Goal: Task Accomplishment & Management: Complete application form

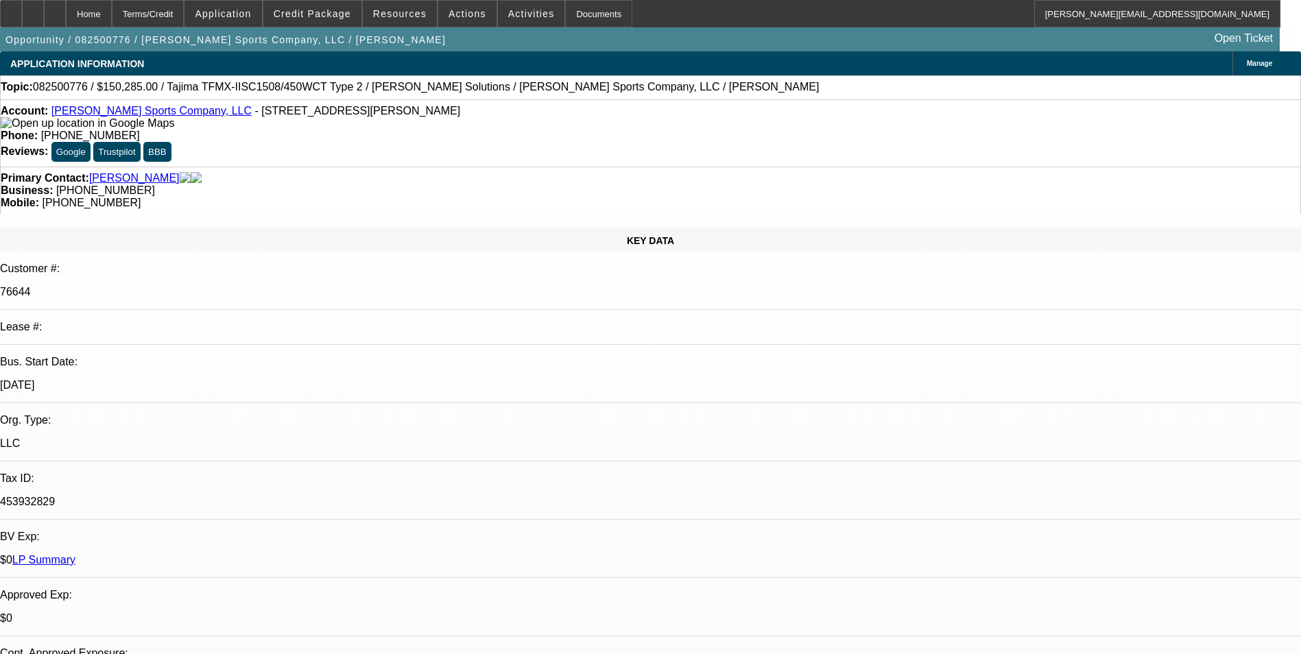
select select "0"
select select "2"
select select "0"
select select "2"
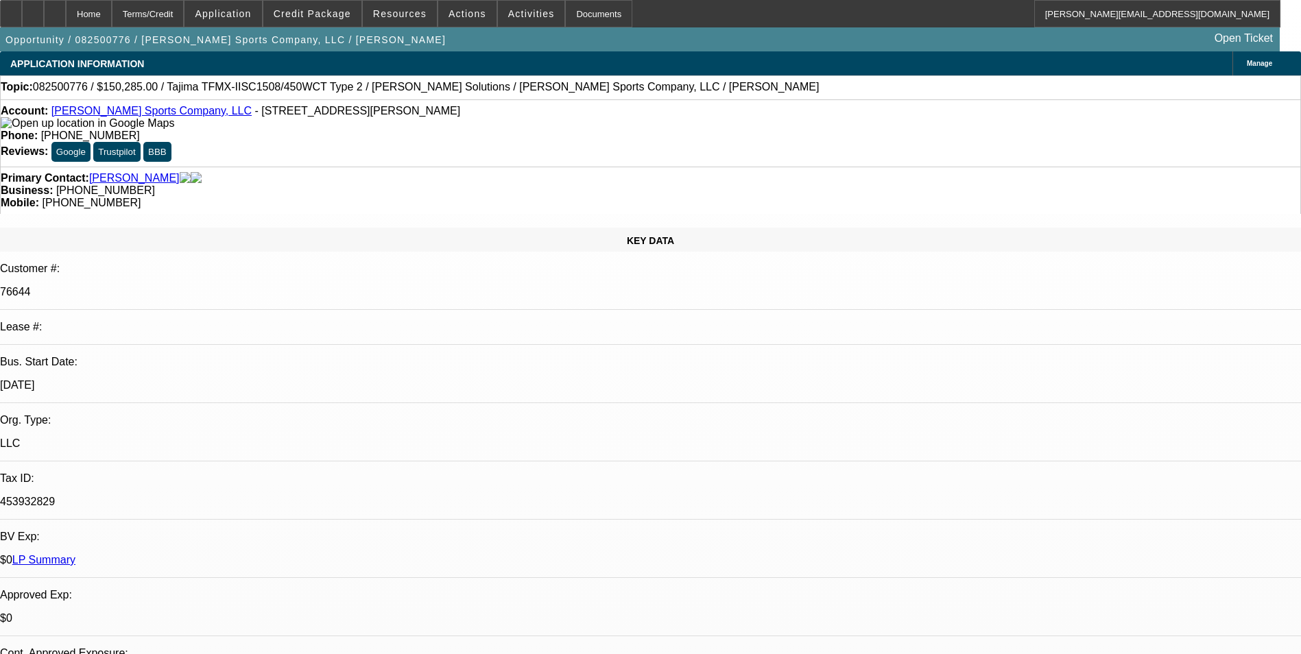
select select "0"
select select "2"
select select "0"
select select "2"
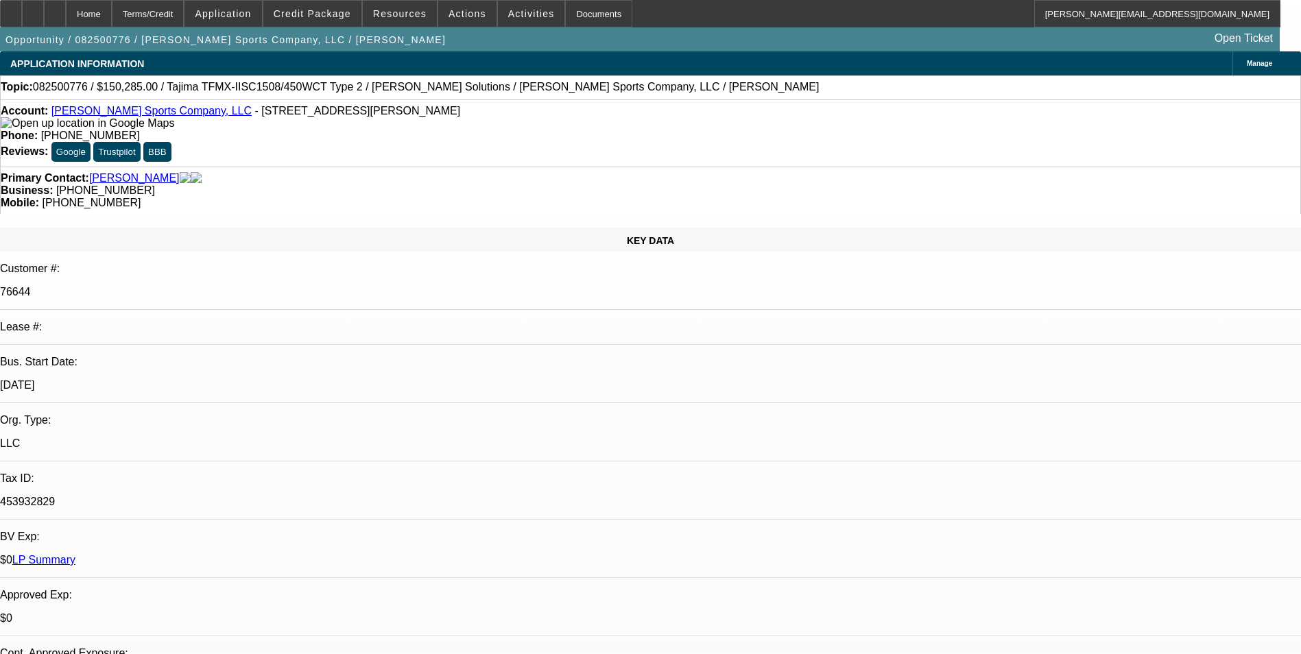
select select "0"
select select "2"
select select "0"
select select "2"
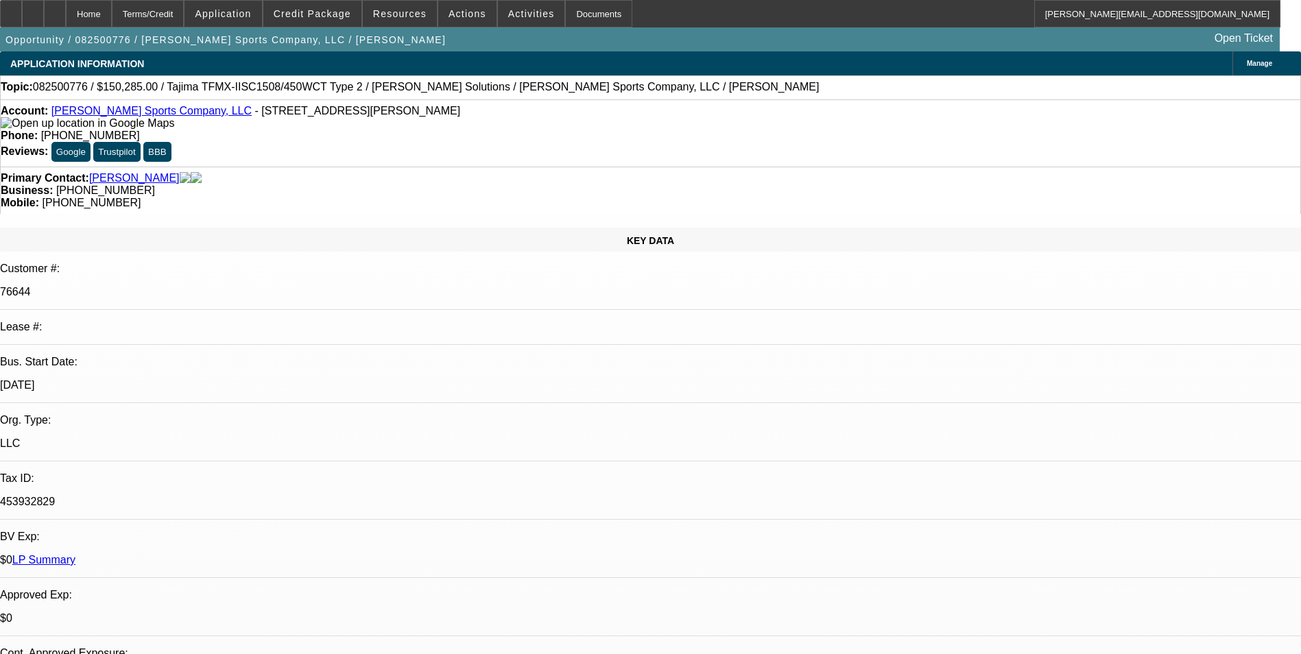
select select "0"
select select "2"
select select "0"
select select "2"
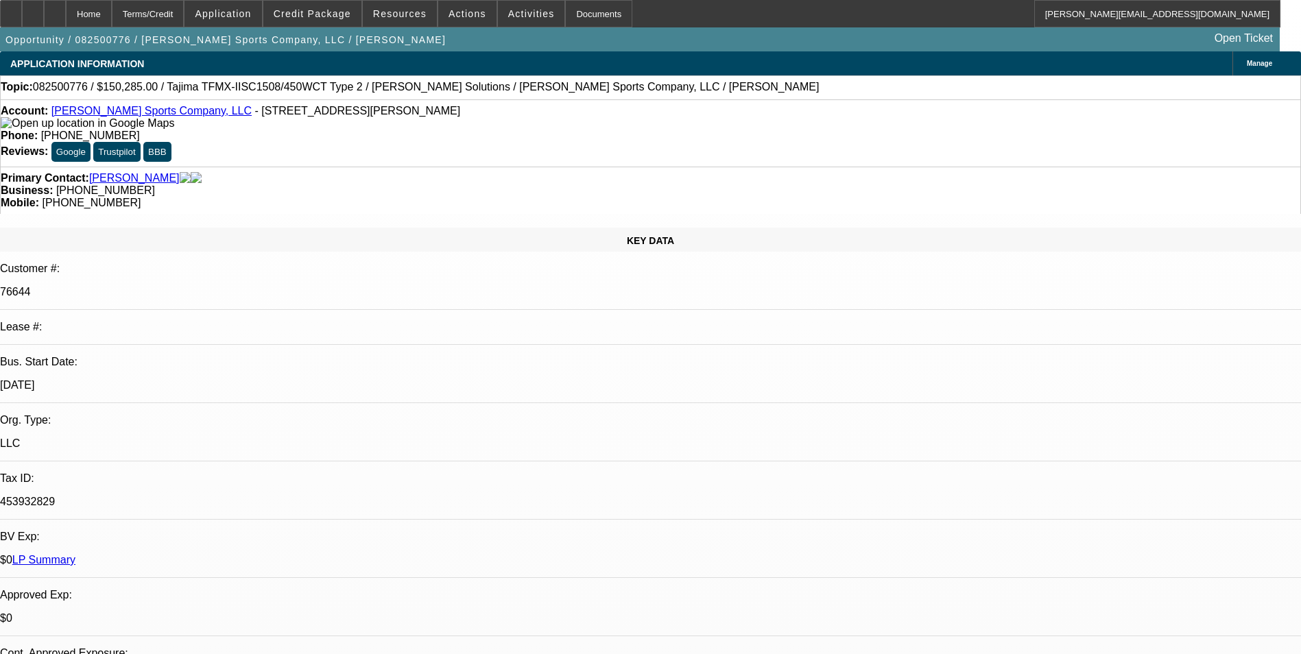
scroll to position [1989, 0]
